Goal: Task Accomplishment & Management: Use online tool/utility

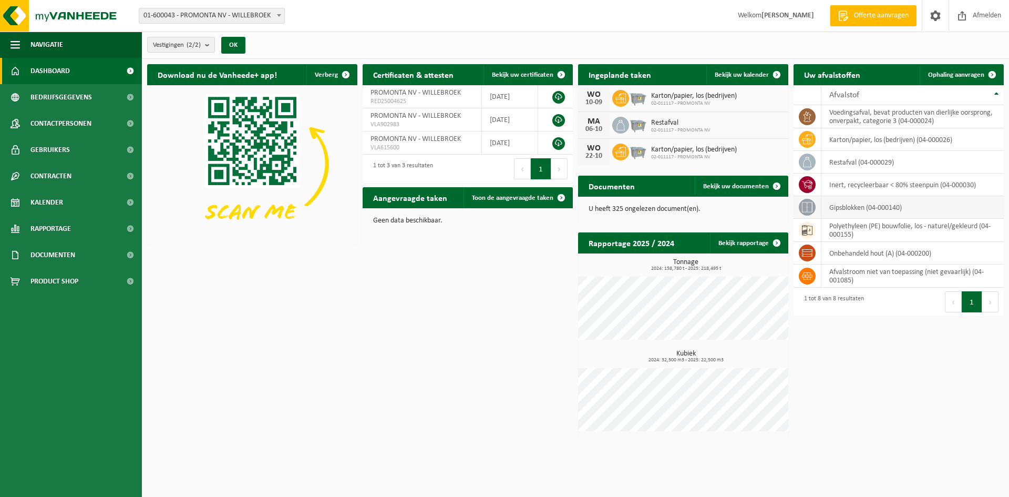
click at [859, 207] on td "gipsblokken (04-000140)" at bounding box center [912, 207] width 182 height 23
click at [811, 205] on icon at bounding box center [807, 207] width 11 height 11
click at [962, 75] on span "Ophaling aanvragen" at bounding box center [956, 74] width 56 height 7
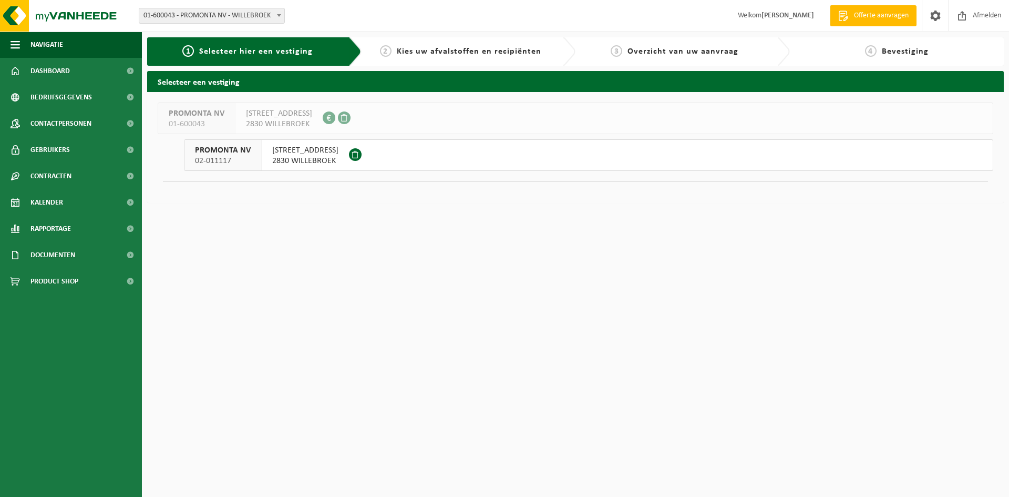
click at [324, 160] on span "2830 WILLEBROEK" at bounding box center [305, 161] width 66 height 11
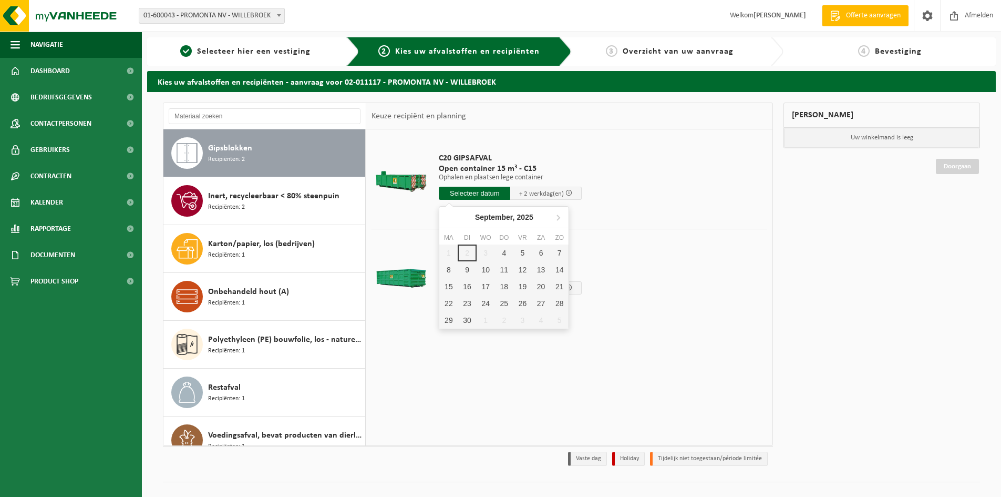
click at [497, 193] on input "text" at bounding box center [474, 193] width 71 height 13
click at [503, 252] on div "4" at bounding box center [504, 252] width 18 height 17
type input "Van 2025-09-04"
type input "2025-09-04"
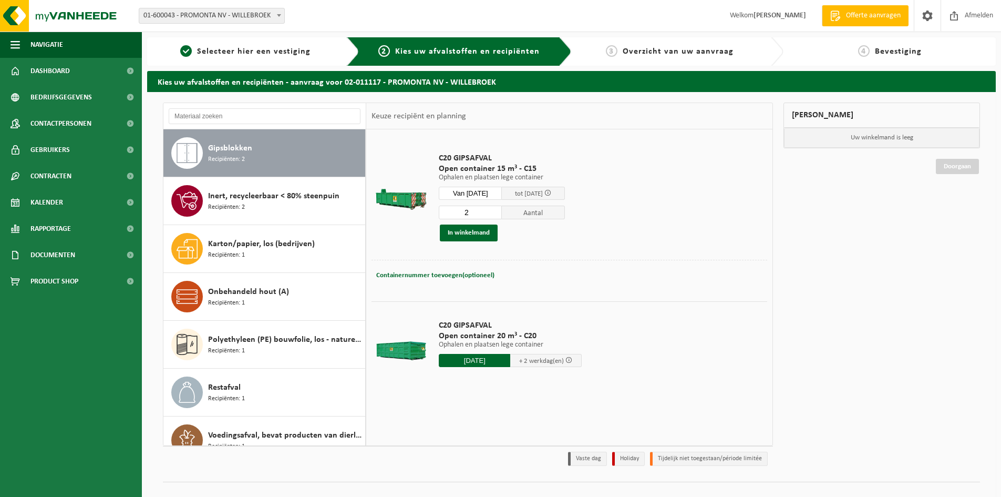
type input "2"
click at [502, 211] on input "2" at bounding box center [470, 212] width 63 height 14
click at [484, 235] on button "In winkelmand" at bounding box center [469, 232] width 58 height 17
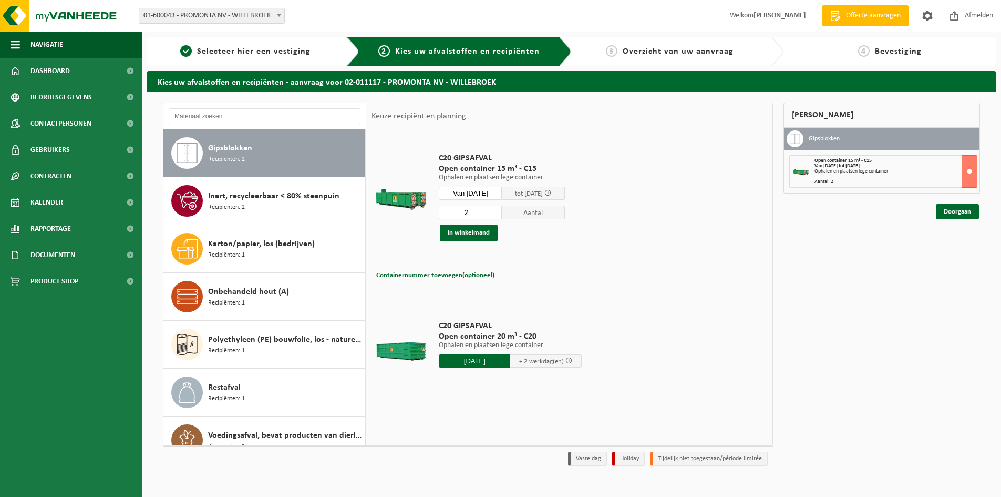
click at [571, 360] on span at bounding box center [568, 360] width 7 height 7
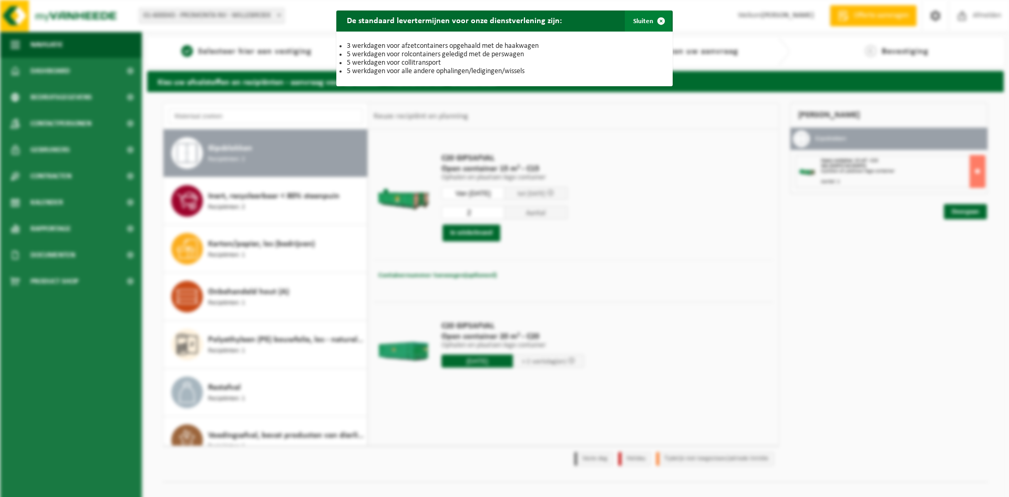
click at [651, 24] on span "button" at bounding box center [661, 21] width 21 height 21
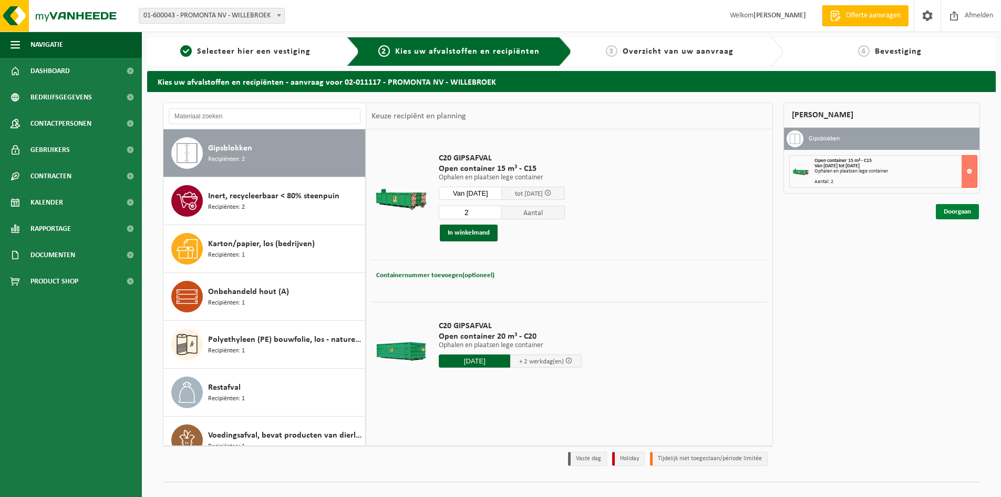
click at [967, 213] on link "Doorgaan" at bounding box center [957, 211] width 43 height 15
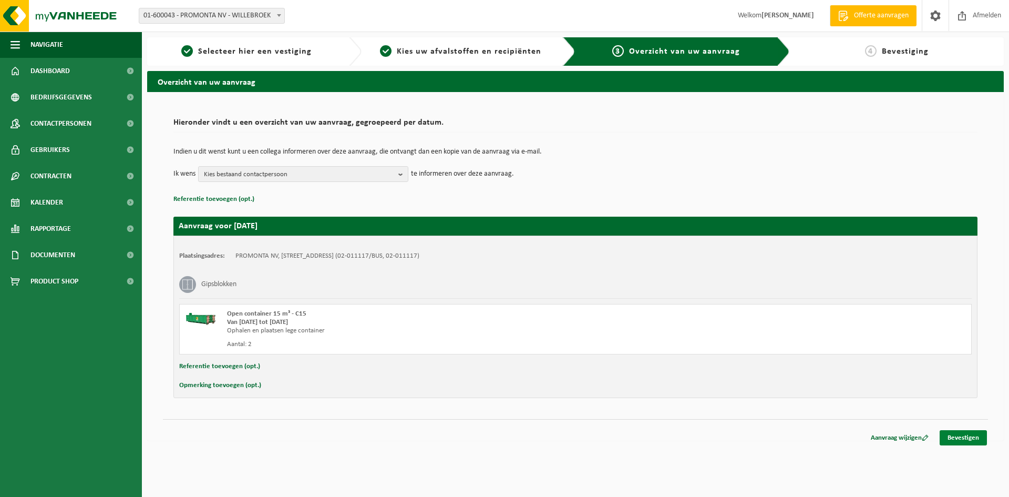
click at [960, 438] on link "Bevestigen" at bounding box center [963, 437] width 47 height 15
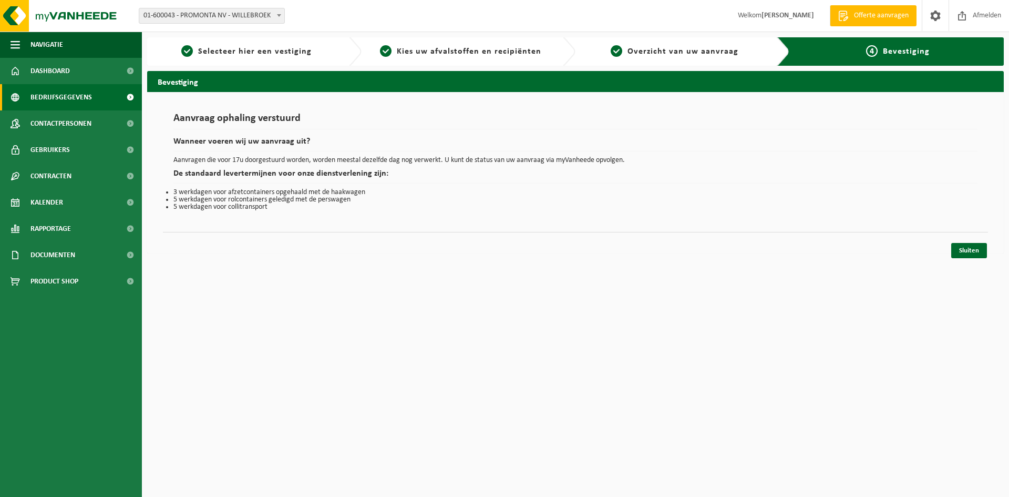
click at [98, 99] on link "Bedrijfsgegevens" at bounding box center [71, 97] width 142 height 26
